Goal: Download file/media

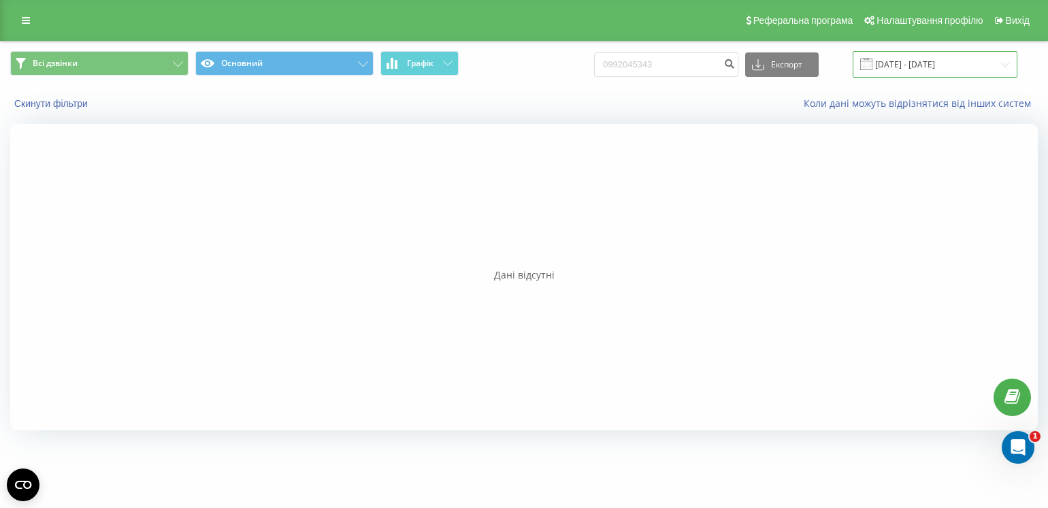
click at [909, 62] on input "[DATE] - [DATE]" at bounding box center [935, 64] width 165 height 27
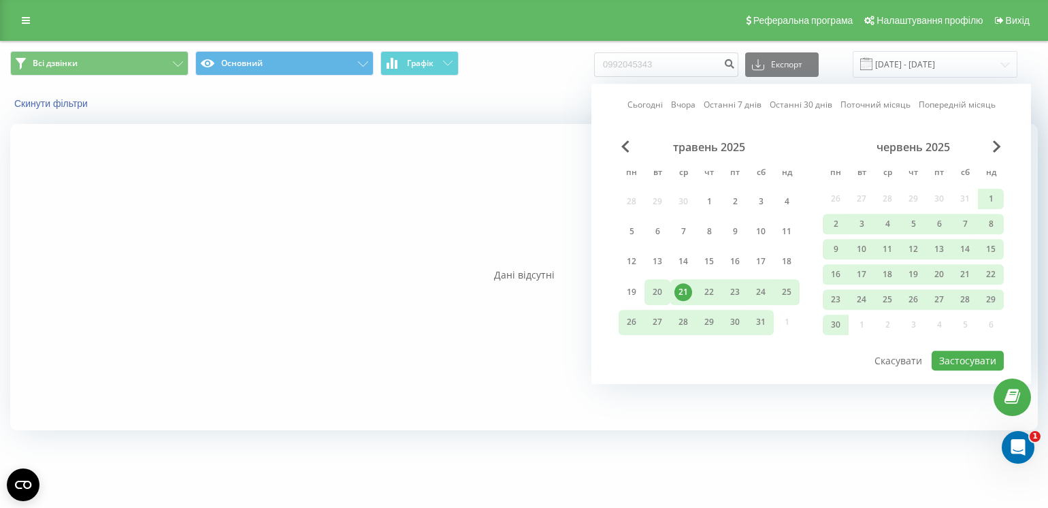
click at [657, 286] on div "20" at bounding box center [658, 292] width 18 height 18
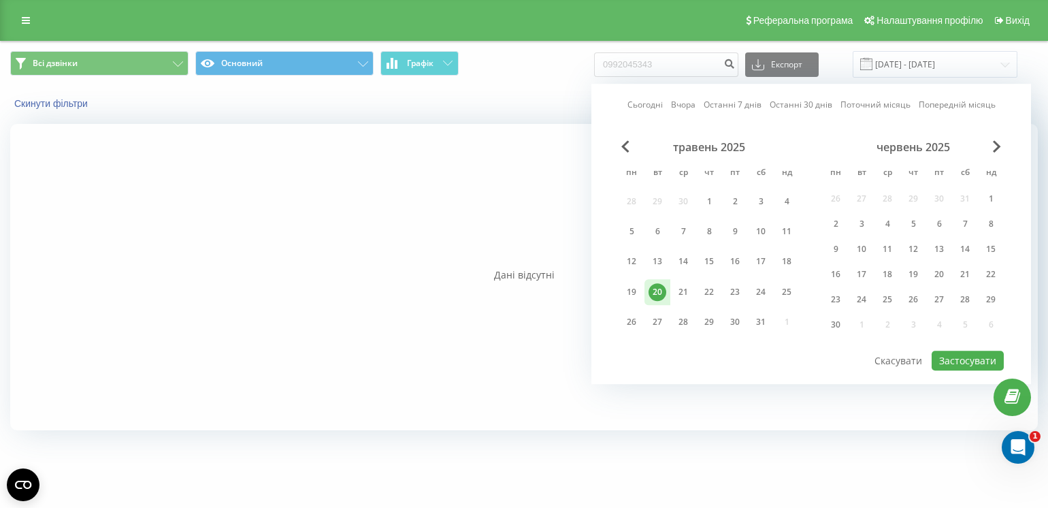
click at [657, 286] on div "20" at bounding box center [658, 292] width 18 height 18
click at [965, 359] on button "Застосувати" at bounding box center [968, 360] width 72 height 20
type input "[DATE] - [DATE]"
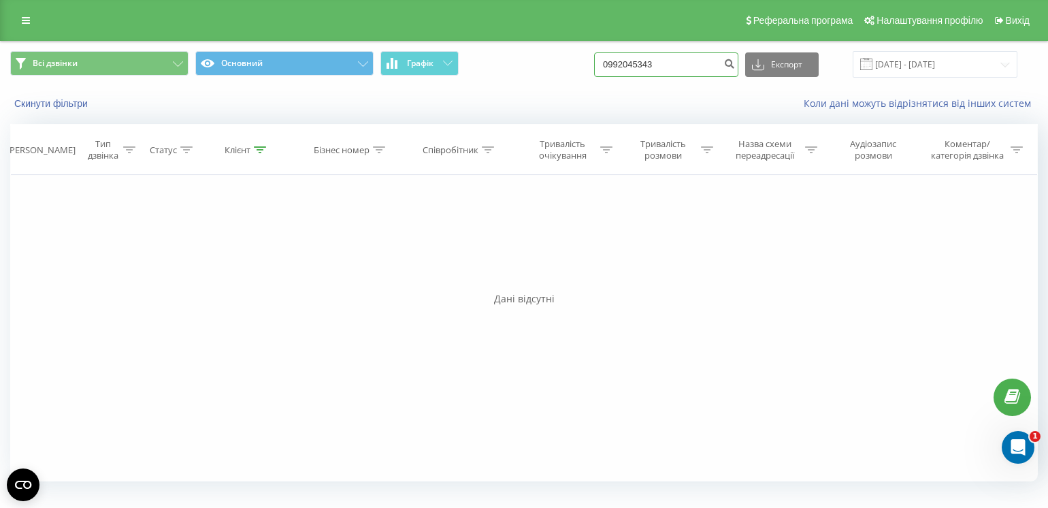
drag, startPoint x: 677, startPoint y: 63, endPoint x: 600, endPoint y: 65, distance: 77.6
click at [600, 65] on div "Всі дзвінки Основний Графік 0992045343 Експорт .csv .xls .xlsx [DATE] - [DATE]" at bounding box center [524, 64] width 1028 height 27
click at [785, 59] on button "Експорт" at bounding box center [781, 64] width 73 height 24
click at [776, 139] on span ".xlsx" at bounding box center [767, 138] width 20 height 13
click at [911, 65] on input "[DATE] - [DATE]" at bounding box center [935, 64] width 165 height 27
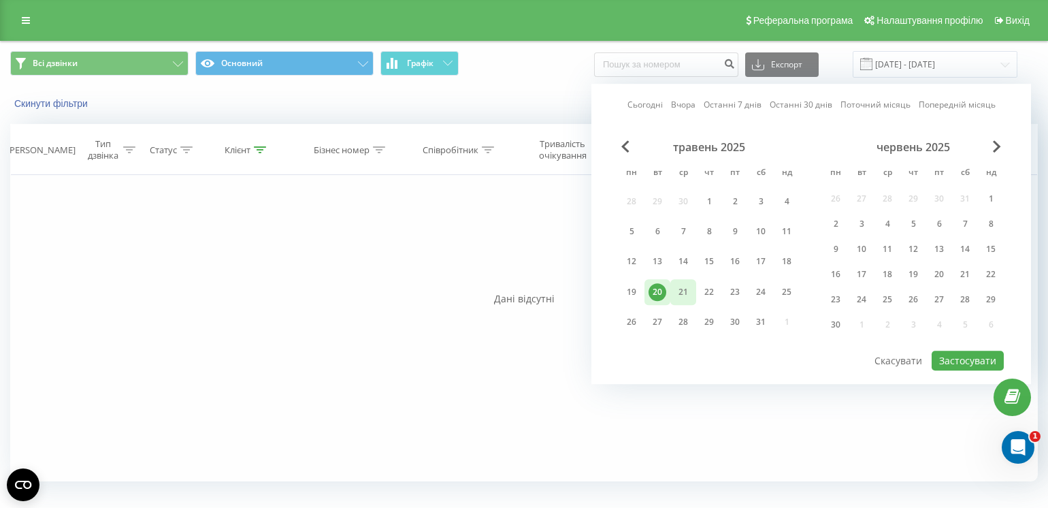
click at [677, 288] on div "21" at bounding box center [683, 292] width 18 height 18
click at [678, 288] on div "21" at bounding box center [683, 292] width 18 height 18
click at [951, 356] on button "Застосувати" at bounding box center [968, 360] width 72 height 20
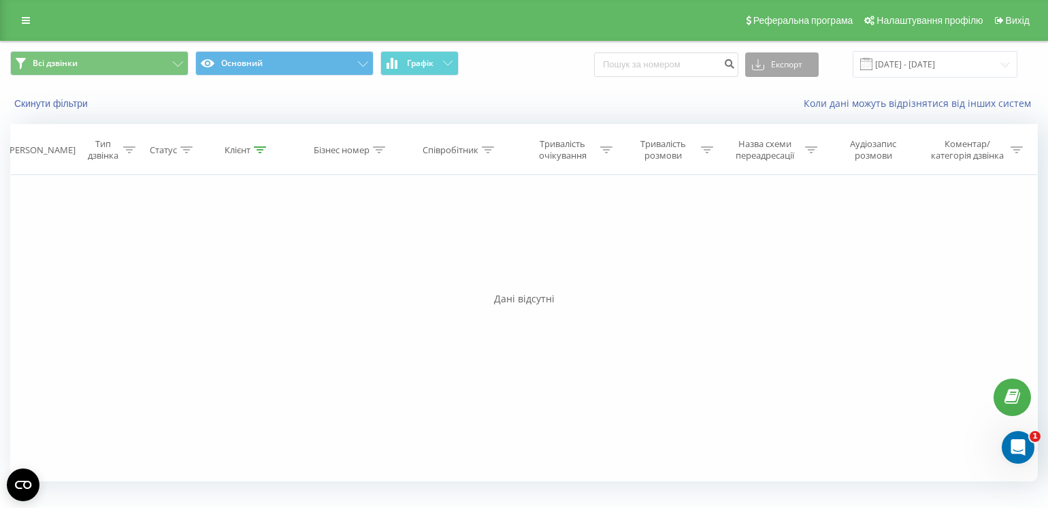
click at [803, 66] on button "Експорт" at bounding box center [781, 64] width 73 height 24
click at [788, 142] on div ".xlsx" at bounding box center [782, 139] width 72 height 24
click at [899, 71] on input "[DATE] - [DATE]" at bounding box center [935, 64] width 165 height 27
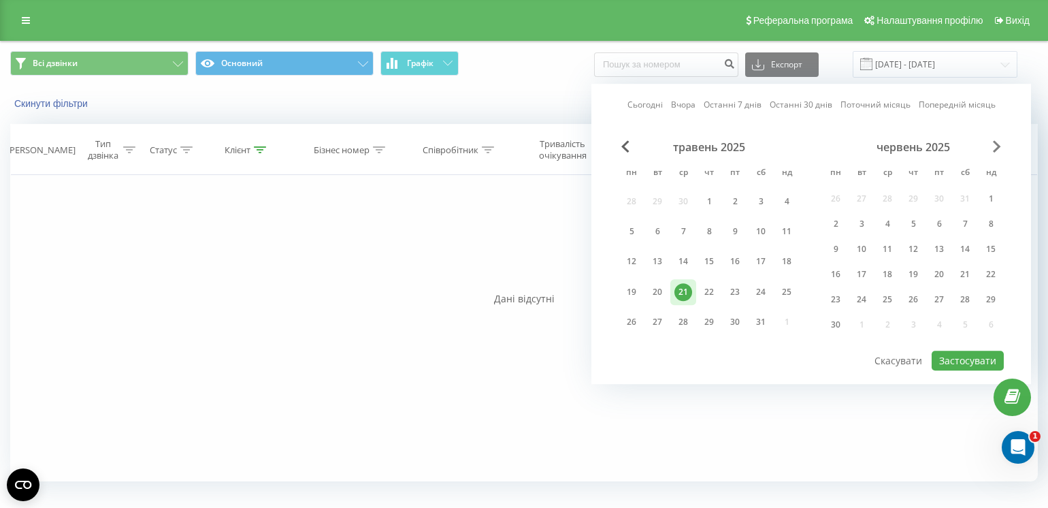
click at [999, 147] on span "Next Month" at bounding box center [997, 146] width 8 height 12
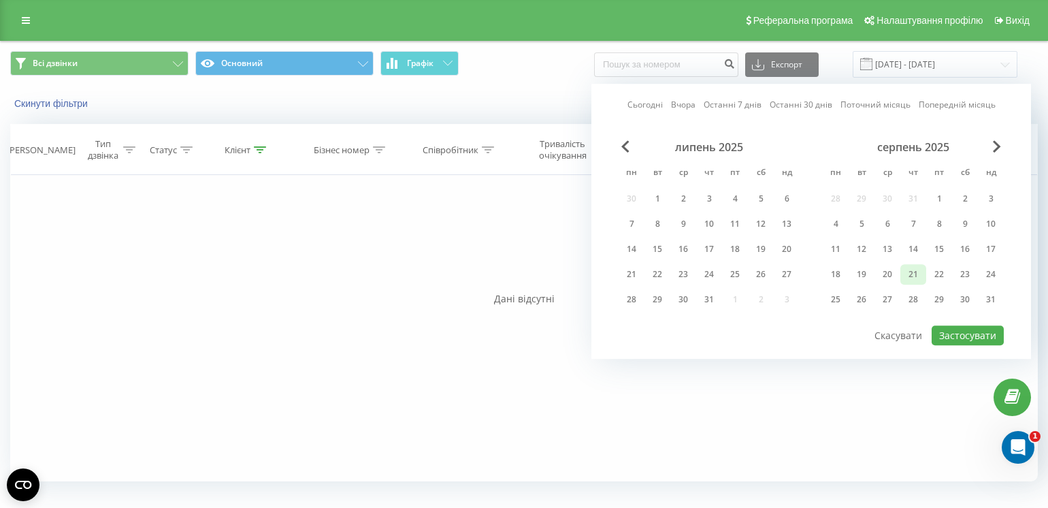
click at [911, 270] on div "21" at bounding box center [913, 274] width 18 height 18
click at [966, 337] on button "Застосувати" at bounding box center [968, 335] width 72 height 20
type input "[DATE] - [DATE]"
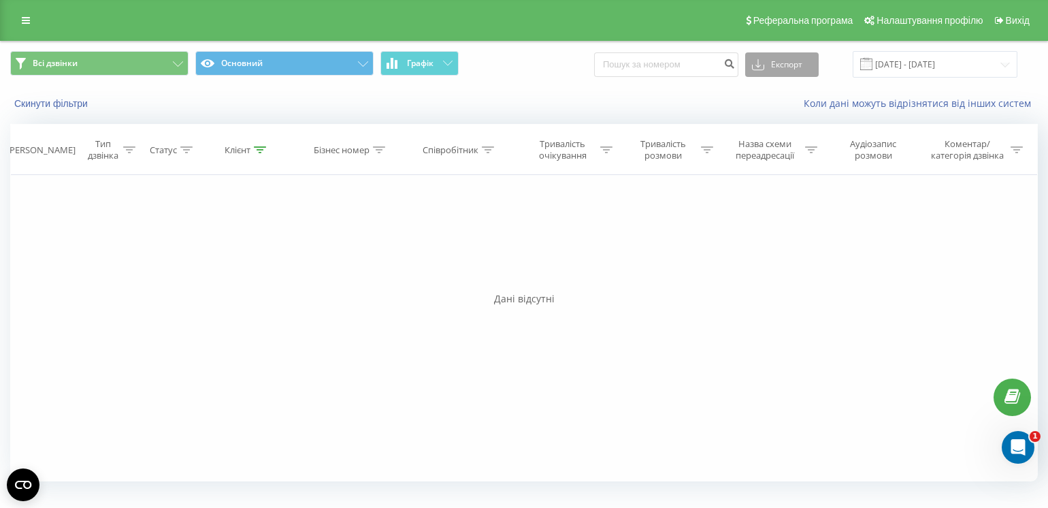
click at [783, 67] on button "Експорт" at bounding box center [781, 64] width 73 height 24
click at [776, 143] on span ".xlsx" at bounding box center [767, 138] width 20 height 13
